Goal: Information Seeking & Learning: Find specific fact

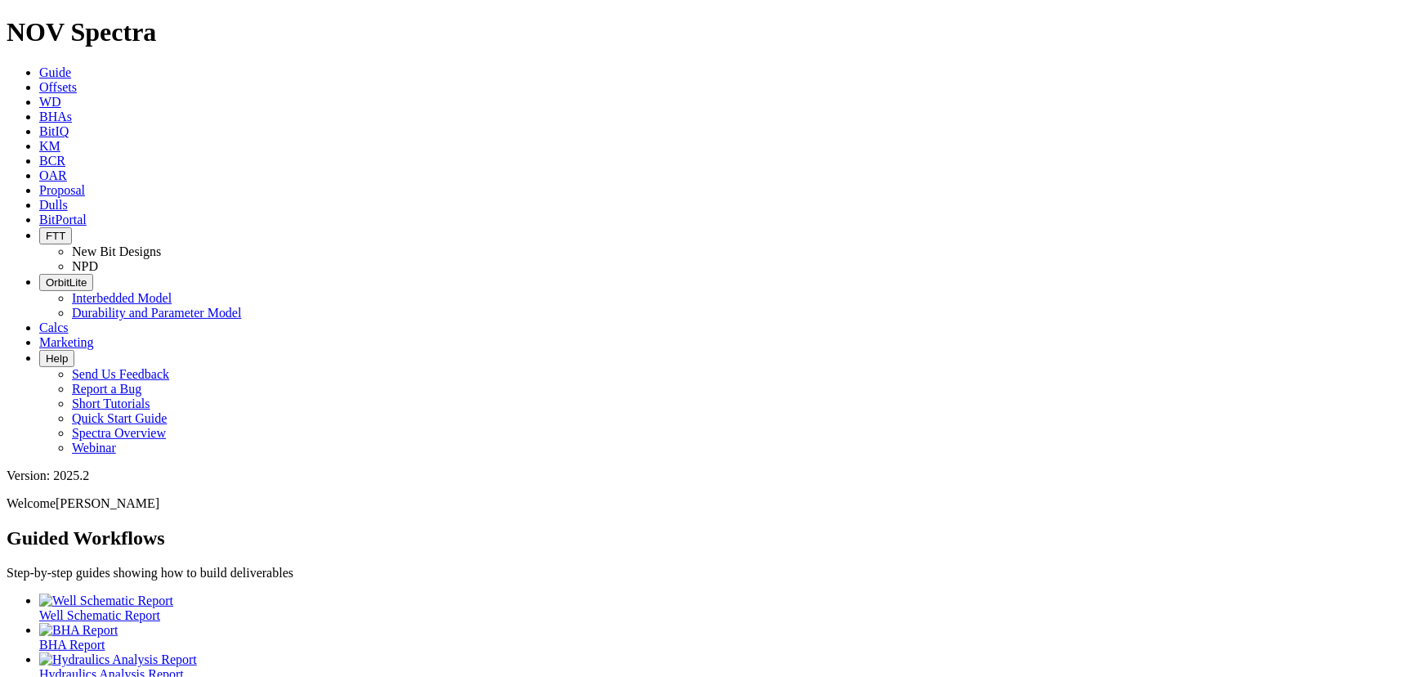
click at [39, 198] on icon at bounding box center [39, 205] width 0 height 14
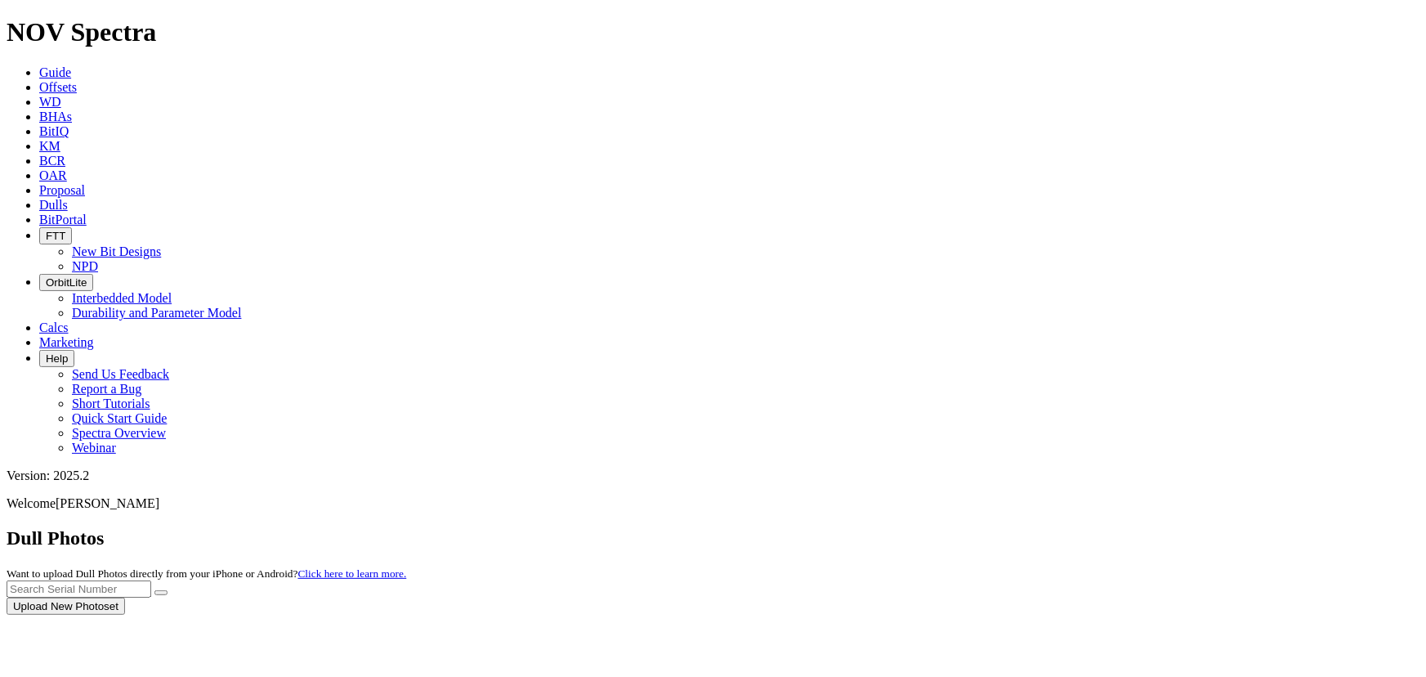
click at [1084, 614] on div at bounding box center [713, 614] width 1413 height 0
click at [151, 580] on input "text" at bounding box center [79, 588] width 145 height 17
type input "A321123"
click at [167, 590] on button "submit" at bounding box center [160, 592] width 13 height 5
